Goal: Use online tool/utility: Utilize a website feature to perform a specific function

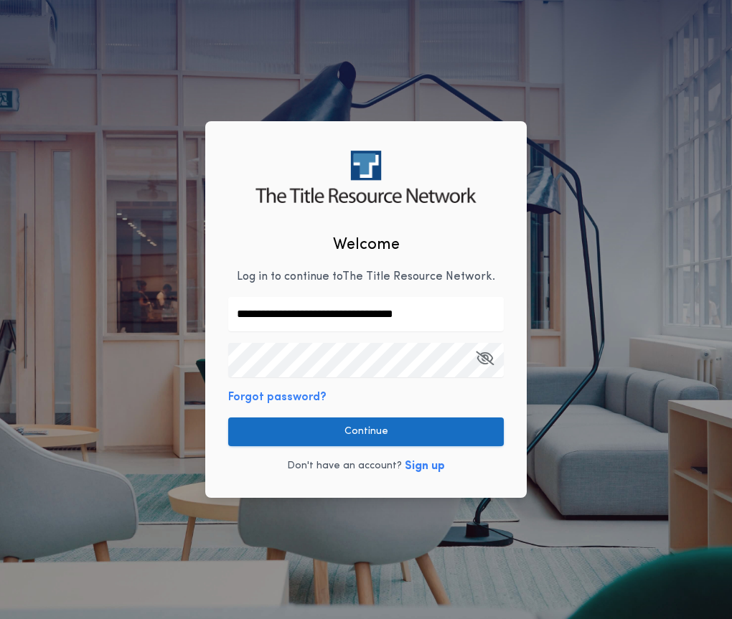
click at [396, 429] on button "Continue" at bounding box center [366, 432] width 276 height 29
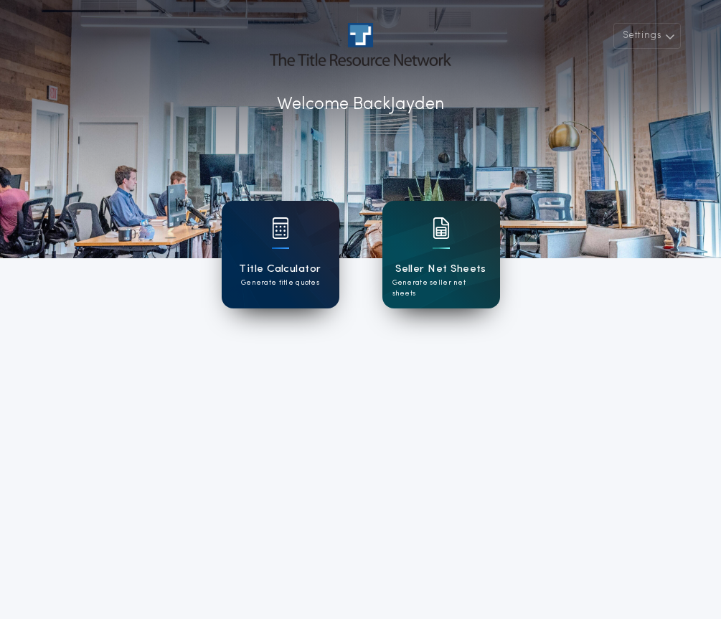
click at [318, 283] on div "Title Calculator Generate title quotes" at bounding box center [280, 274] width 82 height 27
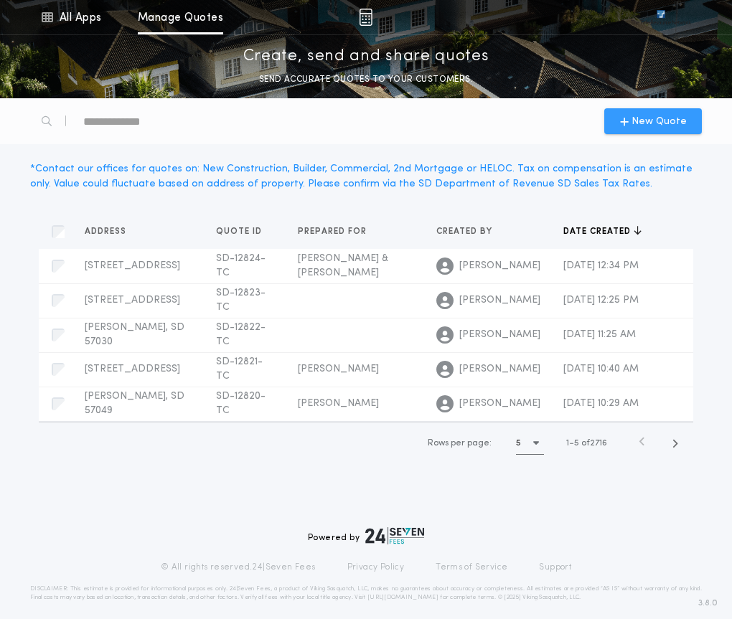
click at [642, 128] on span "New Quote" at bounding box center [659, 121] width 55 height 15
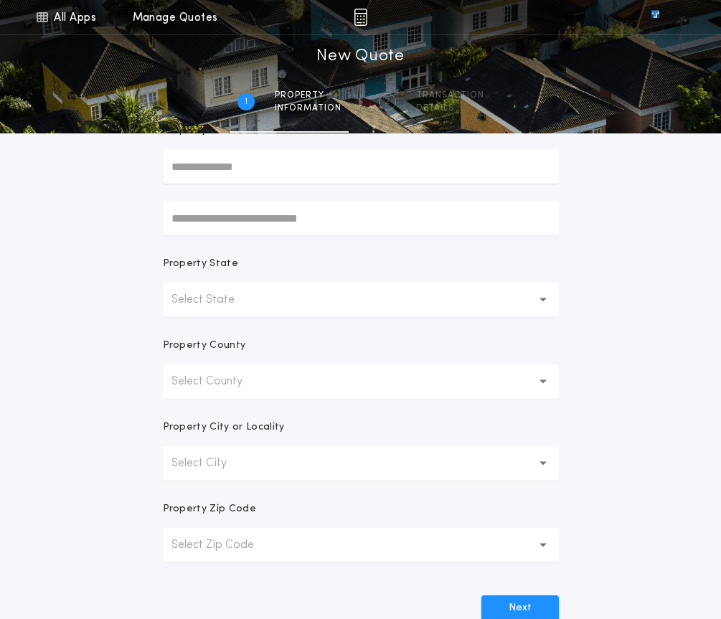
scroll to position [316, 0]
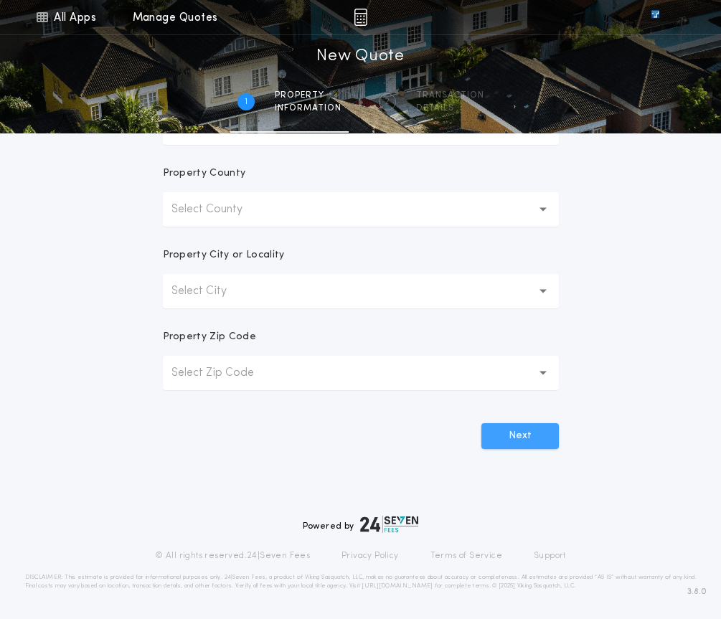
click at [546, 440] on button "Next" at bounding box center [521, 436] width 78 height 26
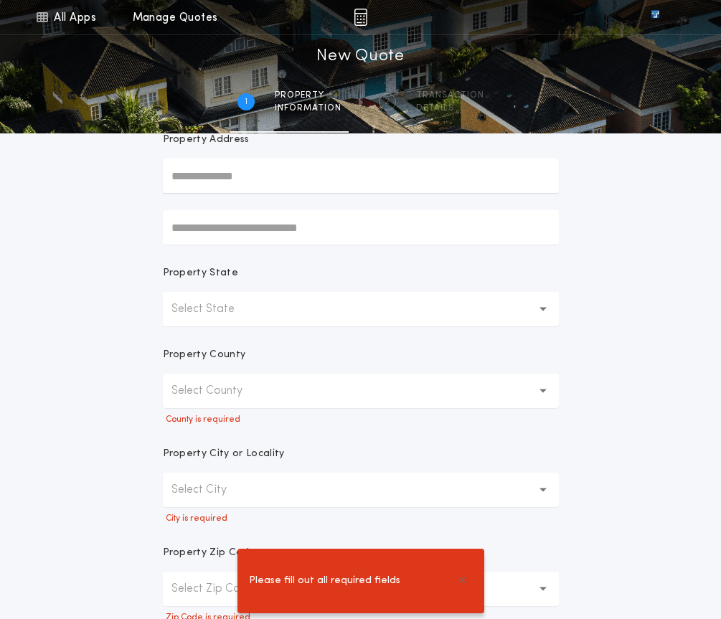
scroll to position [215, 0]
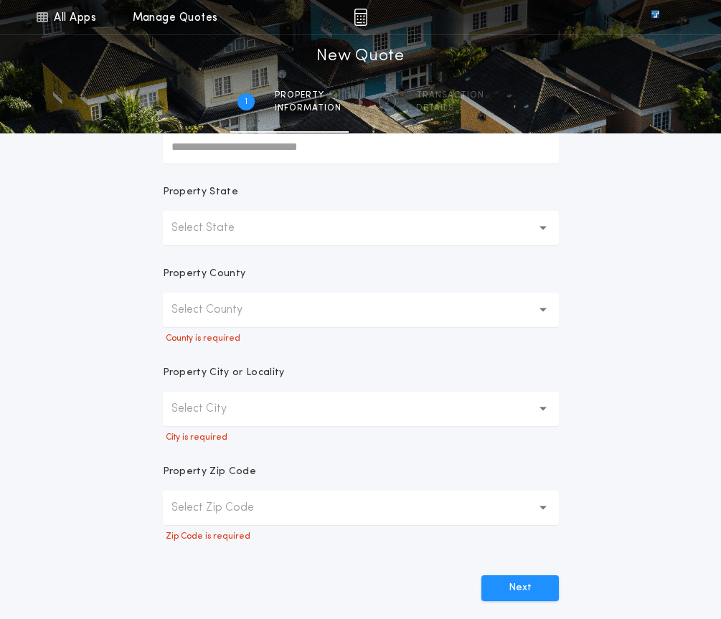
click at [324, 232] on button "Select State" at bounding box center [361, 228] width 396 height 34
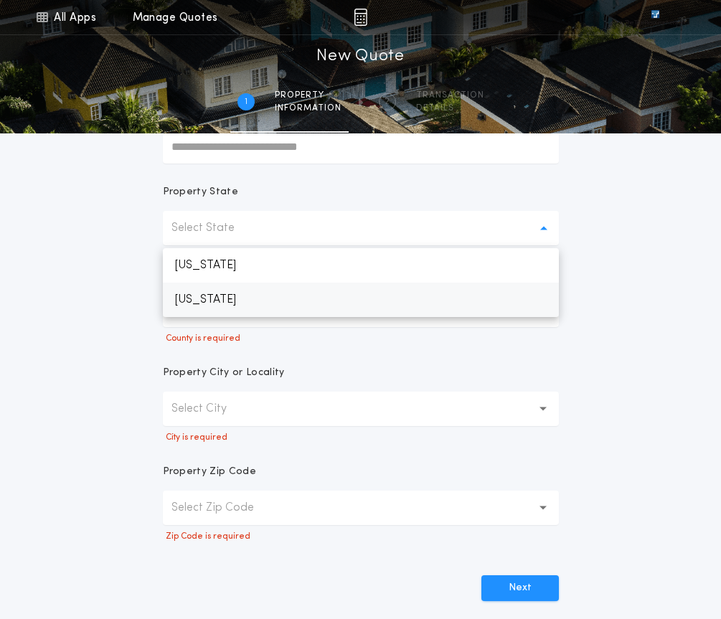
click at [332, 294] on p "[US_STATE]" at bounding box center [361, 300] width 396 height 34
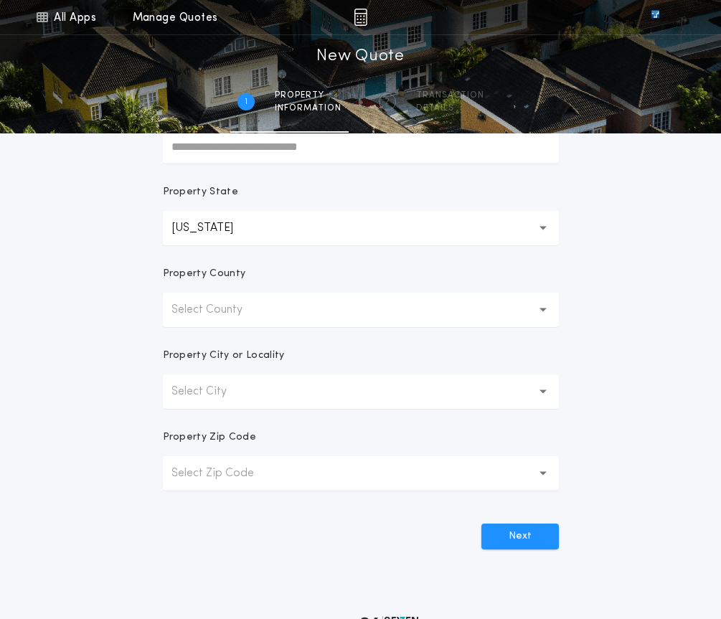
click at [306, 312] on button "Select County" at bounding box center [361, 310] width 396 height 34
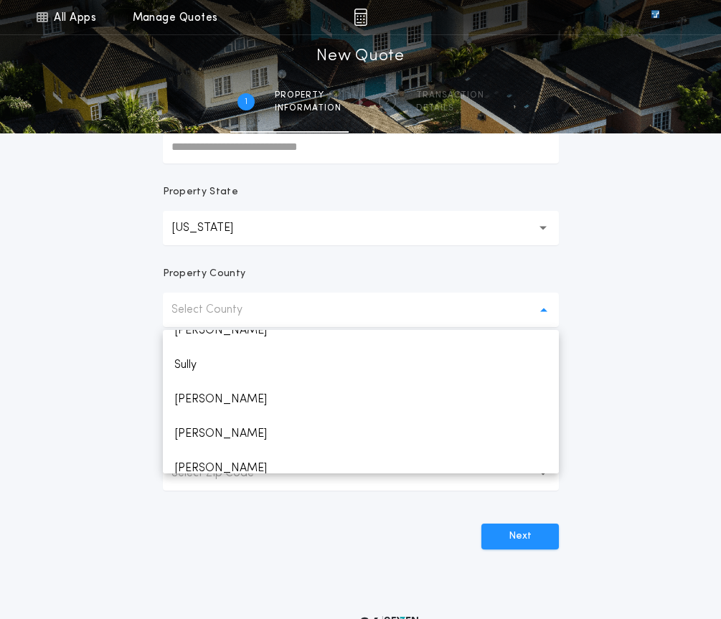
scroll to position [2130, 0]
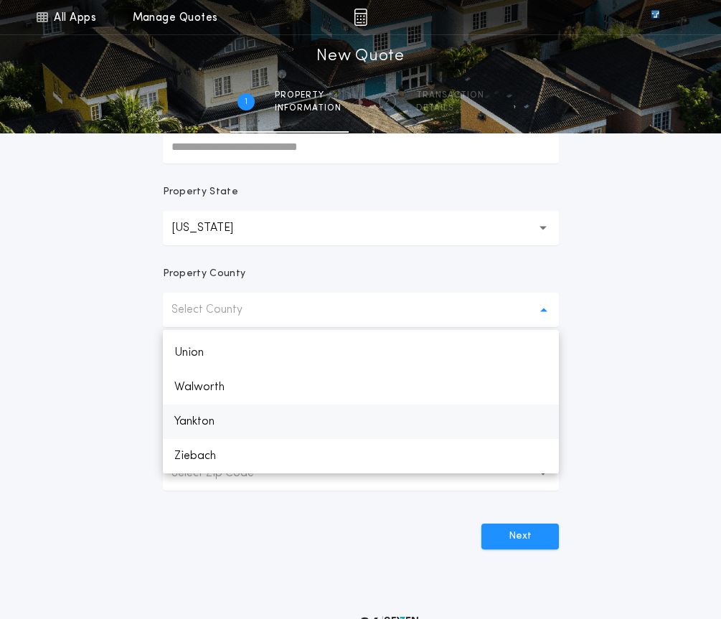
click at [309, 419] on p "Yankton" at bounding box center [361, 422] width 396 height 34
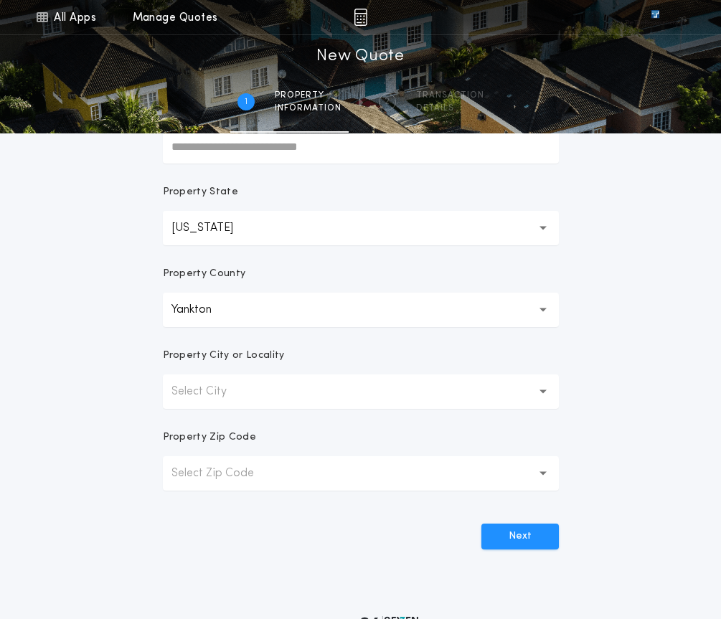
click at [306, 385] on button "Select City" at bounding box center [361, 392] width 396 height 34
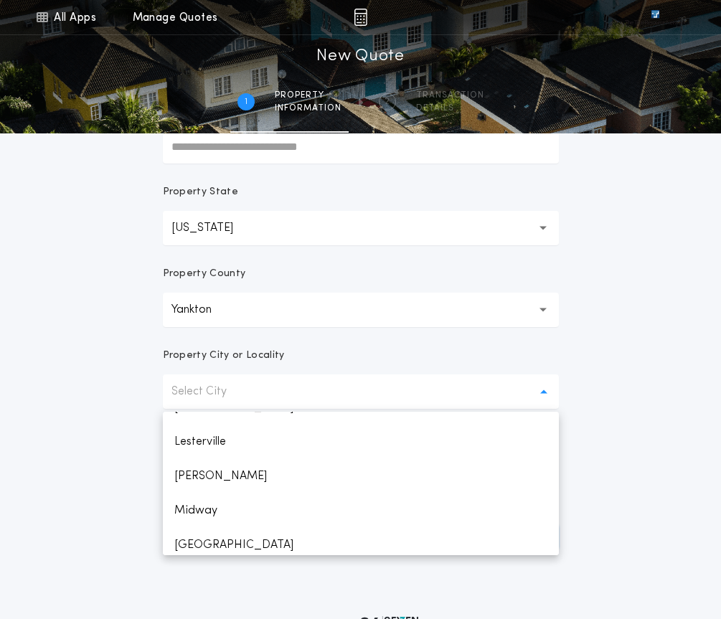
scroll to position [270, 0]
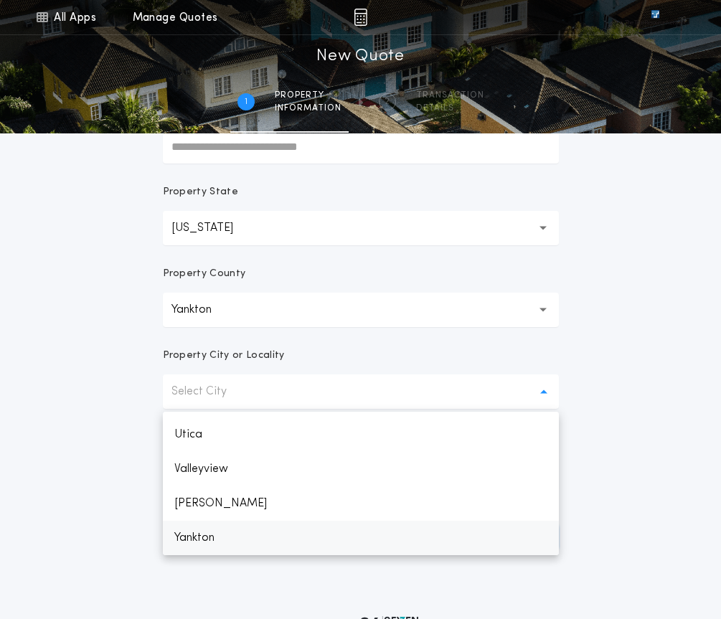
click at [298, 538] on p "Yankton" at bounding box center [361, 538] width 396 height 34
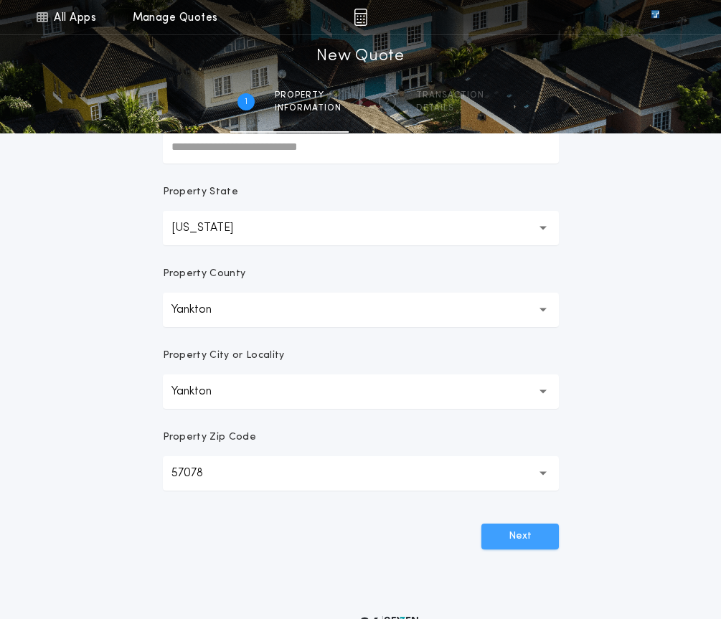
click at [510, 530] on button "Next" at bounding box center [521, 537] width 78 height 26
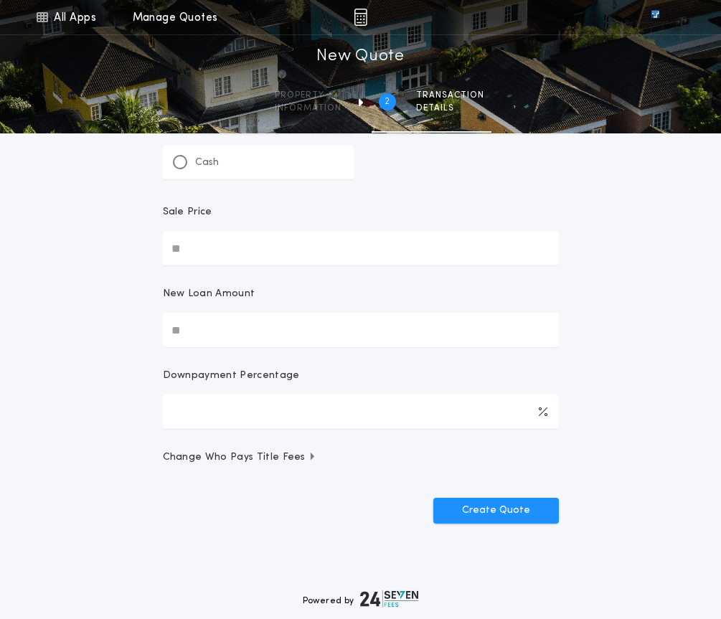
scroll to position [72, 0]
